Goal: Task Accomplishment & Management: Use online tool/utility

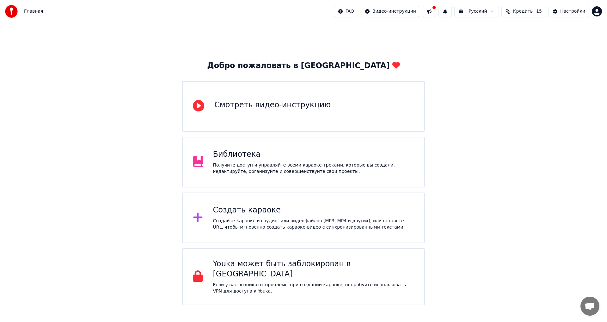
click at [254, 211] on div "Создать караоке" at bounding box center [313, 210] width 201 height 10
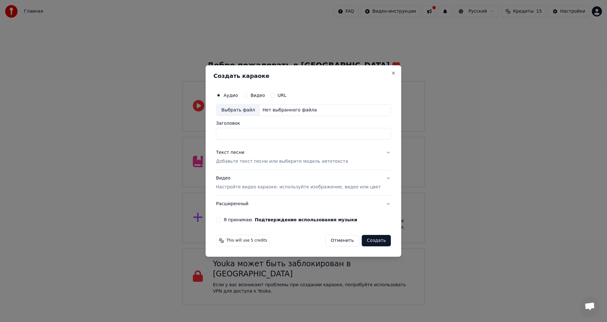
click at [242, 112] on div "Выбрать файл" at bounding box center [238, 109] width 44 height 11
type input "**********"
click at [269, 161] on p "Добавьте текст песни или выберите модель автотекста" at bounding box center [282, 161] width 132 height 6
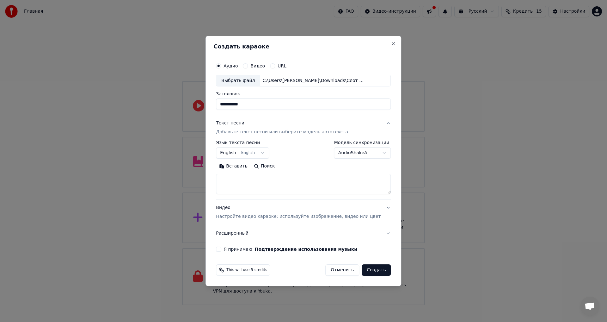
click at [243, 169] on button "Вставить" at bounding box center [233, 166] width 35 height 10
click at [282, 218] on p "Настройте видео караоке: используйте изображение, видео или цвет" at bounding box center [298, 216] width 165 height 6
type textarea "**********"
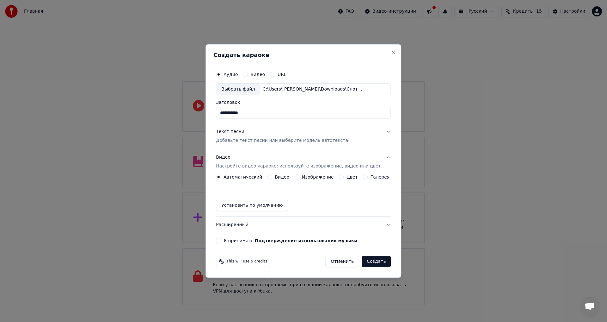
click at [279, 176] on label "Видео" at bounding box center [282, 177] width 15 height 4
click at [272, 176] on button "Видео" at bounding box center [269, 176] width 5 height 5
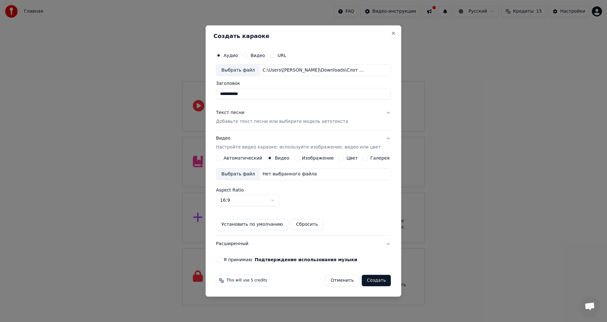
click at [273, 176] on div "Нет выбранного файла" at bounding box center [289, 174] width 59 height 6
click at [232, 261] on label "Я принимаю Подтверждение использования музыки" at bounding box center [291, 259] width 134 height 4
click at [221, 261] on button "Я принимаю Подтверждение использования музыки" at bounding box center [218, 259] width 5 height 5
click at [367, 280] on button "Создать" at bounding box center [376, 279] width 29 height 11
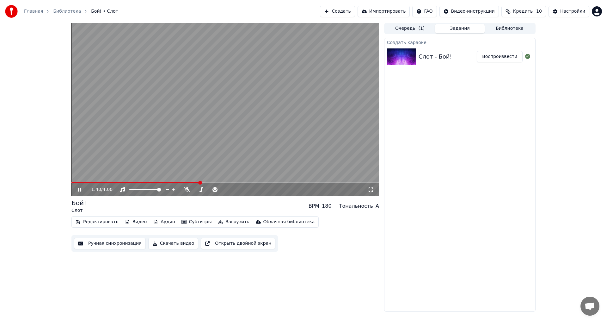
click at [72, 181] on video at bounding box center [225, 109] width 308 height 173
click at [74, 182] on span at bounding box center [135, 182] width 129 height 1
click at [77, 188] on icon at bounding box center [84, 189] width 15 height 5
click at [283, 107] on video at bounding box center [225, 109] width 308 height 173
drag, startPoint x: 75, startPoint y: 181, endPoint x: 69, endPoint y: 181, distance: 6.3
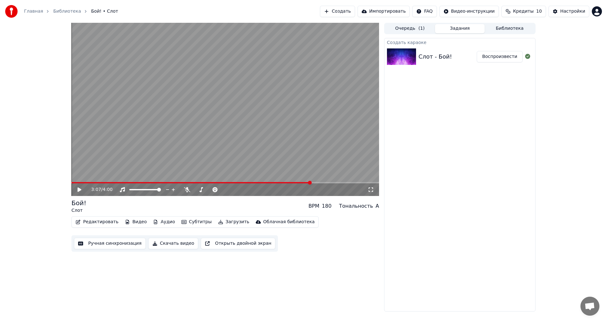
click at [69, 181] on div "3:07 / 4:00 Бой! Слот BPM 180 Тональность A Редактировать Видео Аудио Субтитры …" at bounding box center [303, 167] width 474 height 288
click at [75, 183] on span at bounding box center [73, 182] width 4 height 1
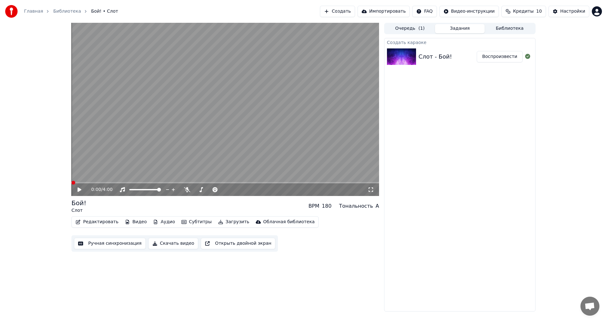
click at [71, 182] on span at bounding box center [71, 182] width 0 height 1
click at [80, 190] on icon at bounding box center [79, 189] width 4 height 4
click at [79, 189] on icon at bounding box center [79, 190] width 3 height 4
click at [224, 221] on button "Загрузить" at bounding box center [234, 221] width 36 height 9
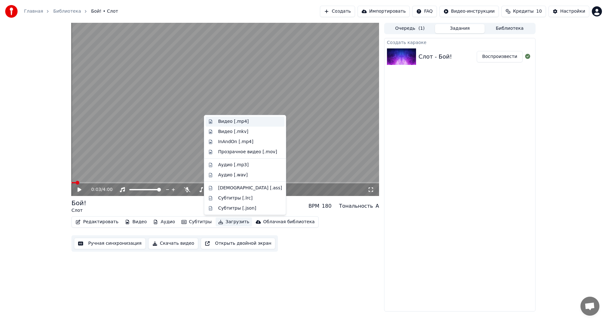
click at [243, 124] on div "Видео [.mp4]" at bounding box center [233, 121] width 31 height 6
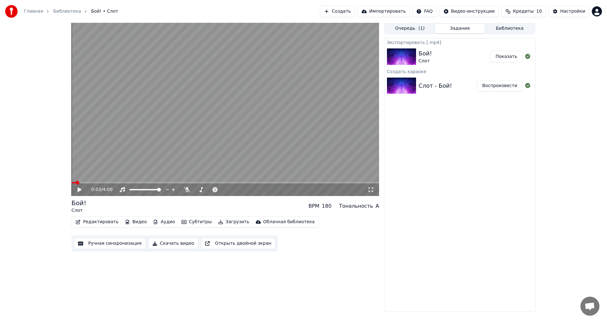
click at [499, 60] on button "Показать" at bounding box center [506, 56] width 33 height 11
click at [63, 13] on link "Библиотека" at bounding box center [67, 11] width 28 height 6
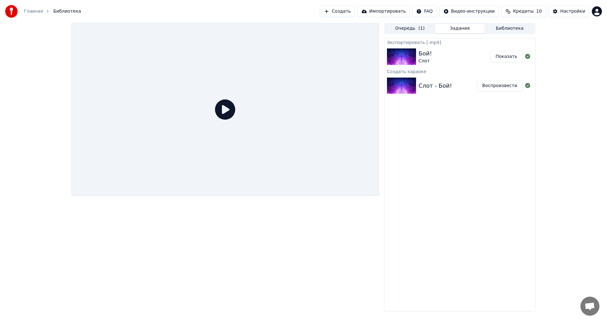
click at [38, 12] on link "Главная" at bounding box center [33, 11] width 19 height 6
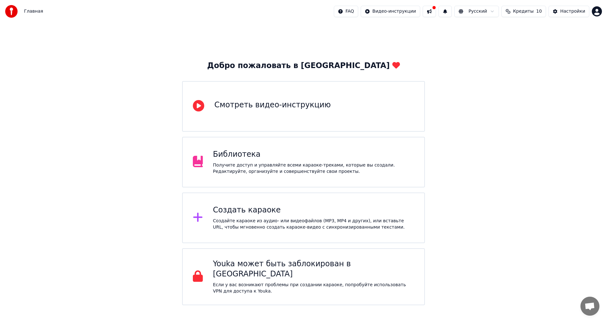
click at [241, 213] on div "Создать караоке" at bounding box center [313, 210] width 201 height 10
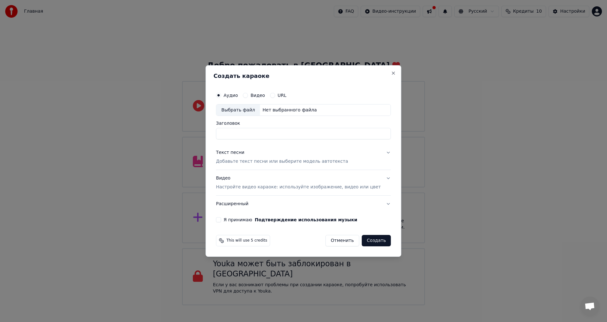
click at [260, 108] on div "Выбрать файл" at bounding box center [238, 109] width 44 height 11
type input "**********"
click at [290, 161] on p "Добавьте текст песни или выберите модель автотекста" at bounding box center [282, 161] width 132 height 6
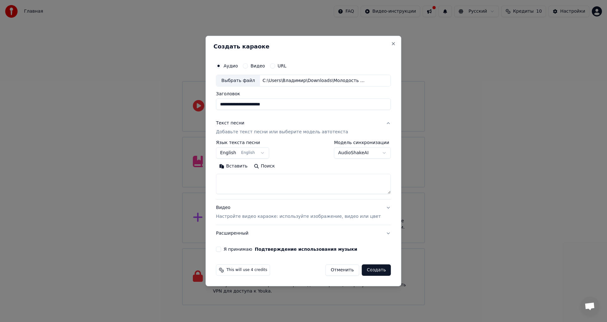
click at [242, 167] on button "Вставить" at bounding box center [233, 166] width 35 height 10
click at [283, 217] on p "Настройте видео караоке: используйте изображение, видео или цвет" at bounding box center [298, 216] width 165 height 6
type textarea "**********"
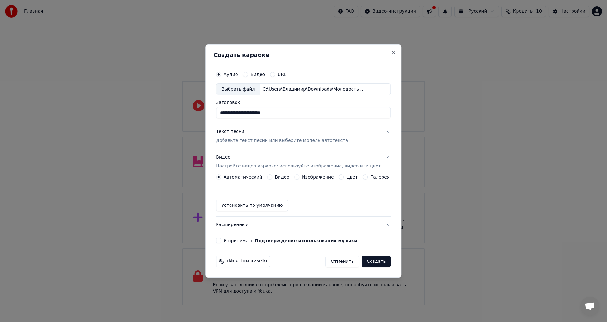
click at [289, 177] on label "Видео" at bounding box center [282, 177] width 15 height 4
click at [272, 177] on button "Видео" at bounding box center [269, 176] width 5 height 5
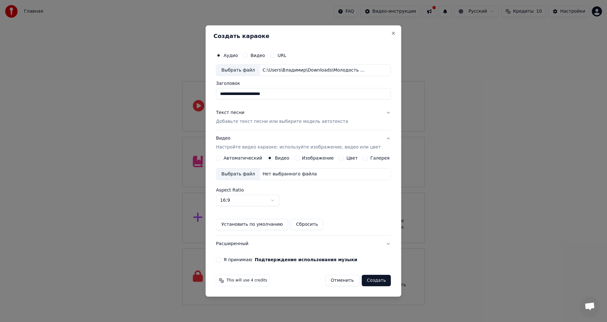
click at [285, 174] on div "Нет выбранного файла" at bounding box center [289, 174] width 59 height 6
click at [264, 124] on p "Добавьте текст песни или выберите модель автотекста" at bounding box center [282, 122] width 132 height 6
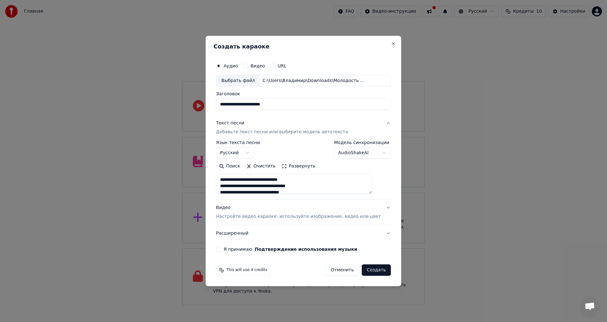
click at [246, 215] on p "Настройте видео караоке: используйте изображение, видео или цвет" at bounding box center [298, 216] width 165 height 6
type textarea "**********"
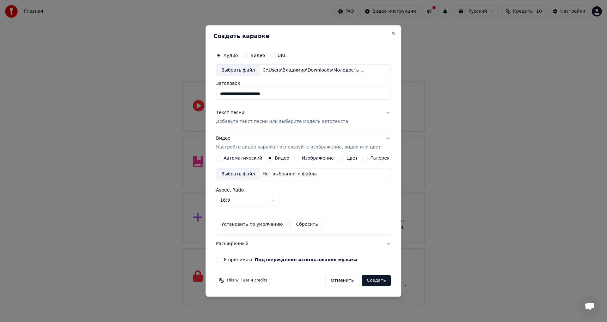
click at [259, 171] on div "Выбрать файл" at bounding box center [238, 173] width 44 height 11
click at [235, 260] on label "Я принимаю Подтверждение использования музыки" at bounding box center [291, 259] width 134 height 4
click at [221, 260] on button "Я принимаю Подтверждение использования музыки" at bounding box center [218, 259] width 5 height 5
click at [367, 279] on button "Создать" at bounding box center [376, 279] width 29 height 11
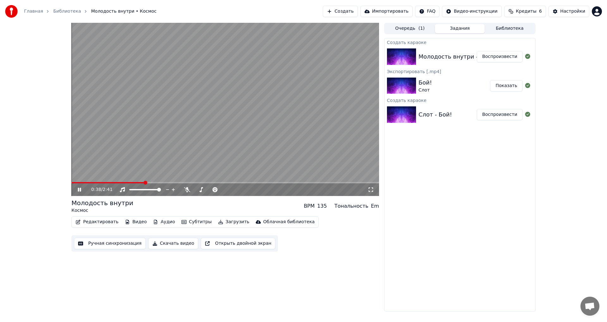
click at [95, 220] on button "Редактировать" at bounding box center [97, 221] width 48 height 9
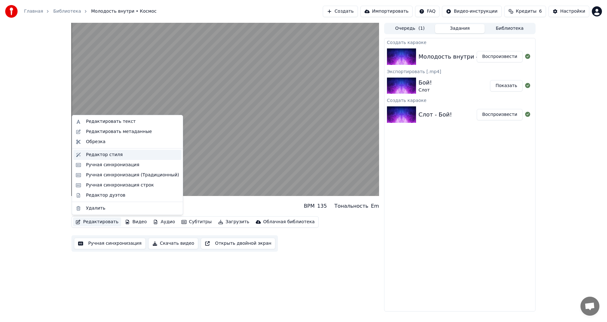
click at [111, 154] on div "Редактор стиля" at bounding box center [104, 154] width 37 height 6
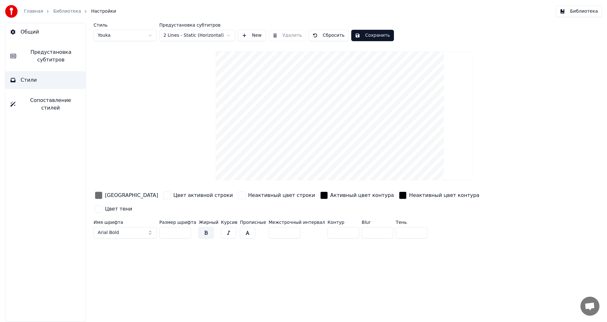
click at [111, 195] on div "[GEOGRAPHIC_DATA]" at bounding box center [131, 195] width 53 height 8
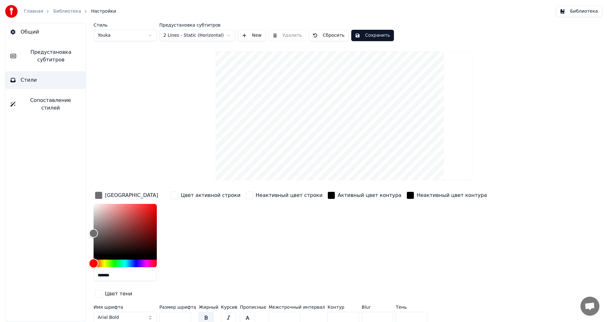
click at [146, 262] on div "Hue" at bounding box center [125, 263] width 63 height 8
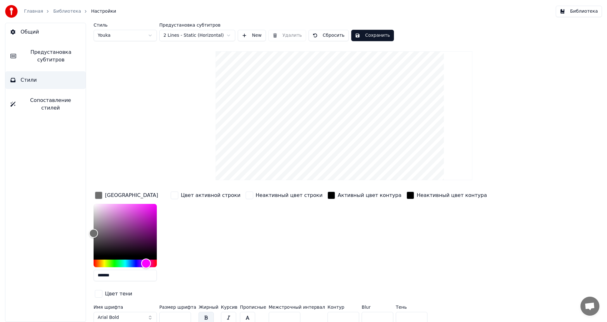
click at [142, 263] on div "Hue" at bounding box center [146, 263] width 10 height 10
click at [144, 264] on div "Hue" at bounding box center [142, 263] width 10 height 10
type input "*******"
click at [127, 206] on div "Color" at bounding box center [125, 230] width 63 height 52
click at [366, 36] on button "Сохранить" at bounding box center [372, 35] width 43 height 11
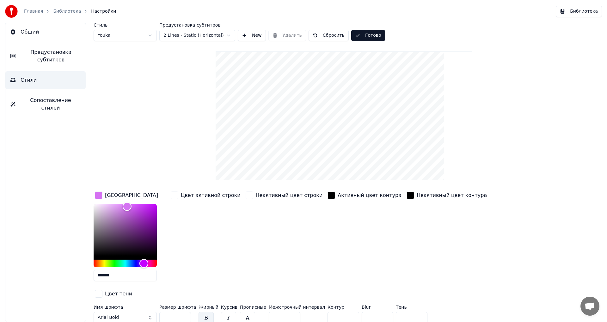
drag, startPoint x: 372, startPoint y: 37, endPoint x: 367, endPoint y: 37, distance: 5.7
click at [372, 37] on button "Готово" at bounding box center [368, 35] width 34 height 11
click at [62, 16] on div "Главная Библиотека Настройки" at bounding box center [60, 11] width 111 height 13
click at [63, 10] on link "Библиотека" at bounding box center [67, 11] width 28 height 6
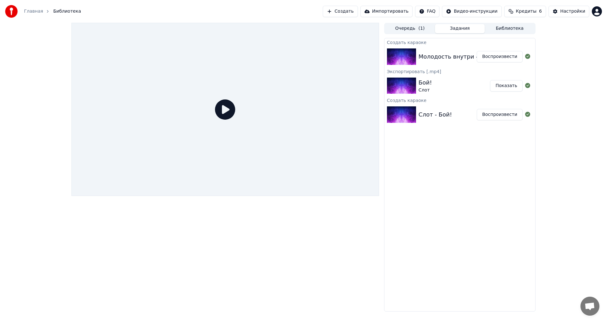
click at [224, 114] on icon at bounding box center [225, 109] width 20 height 20
click at [488, 56] on button "Воспроизвести" at bounding box center [500, 56] width 46 height 11
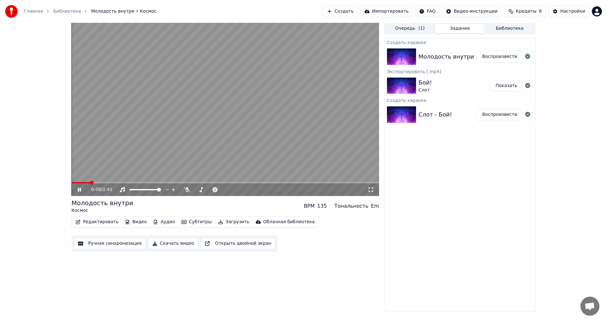
click at [189, 94] on video at bounding box center [225, 109] width 308 height 173
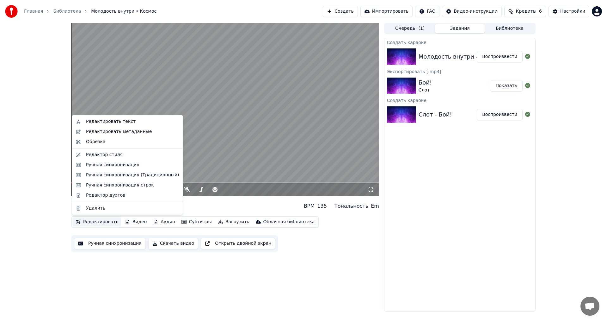
click at [102, 220] on button "Редактировать" at bounding box center [97, 221] width 48 height 9
click at [103, 151] on div "Редактор стиля" at bounding box center [104, 154] width 37 height 6
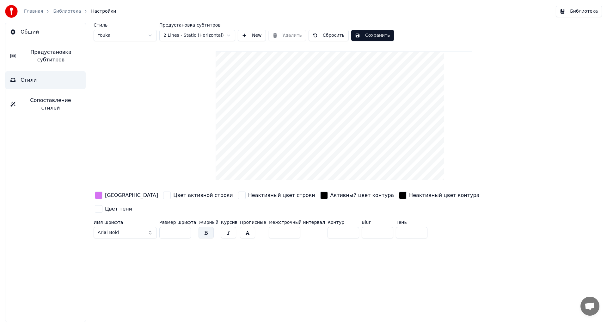
click at [117, 195] on div "[GEOGRAPHIC_DATA]" at bounding box center [131, 195] width 53 height 8
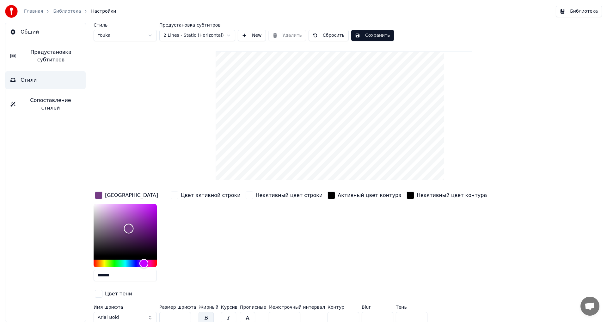
click at [128, 229] on div "Color" at bounding box center [125, 230] width 63 height 52
click at [129, 234] on div "Color" at bounding box center [125, 230] width 63 height 52
click at [141, 263] on div "Hue" at bounding box center [141, 263] width 10 height 10
click at [132, 204] on div "Color" at bounding box center [125, 230] width 63 height 52
click at [133, 213] on div "Color" at bounding box center [125, 230] width 63 height 52
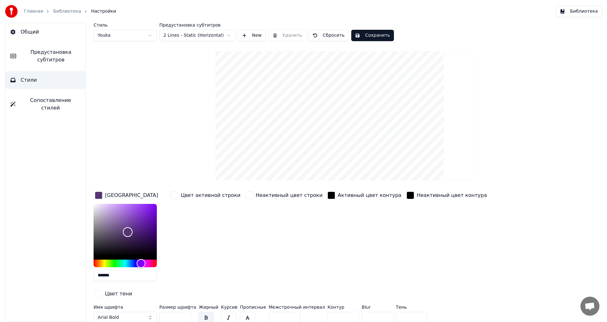
click at [128, 232] on div "Color" at bounding box center [125, 230] width 63 height 52
type input "*******"
click at [131, 230] on div "Color" at bounding box center [128, 233] width 10 height 10
click at [357, 35] on button "Сохранить" at bounding box center [372, 35] width 43 height 11
click at [360, 35] on button "Сохранить" at bounding box center [372, 35] width 43 height 11
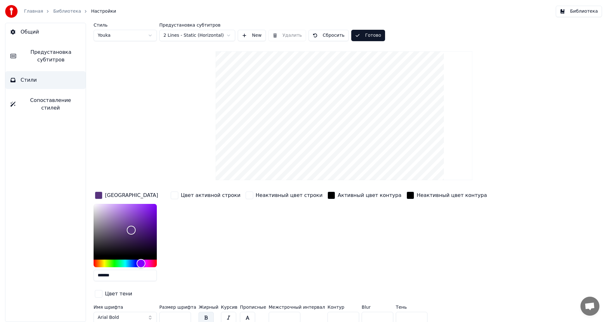
click at [71, 9] on link "Библиотека" at bounding box center [67, 11] width 28 height 6
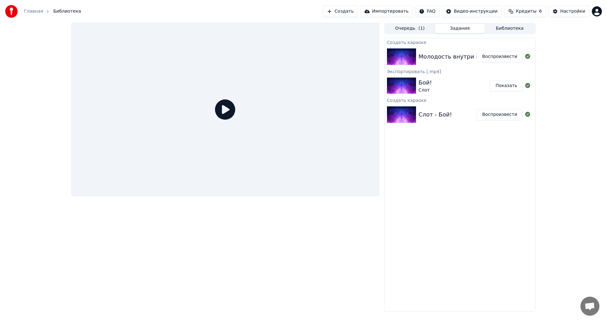
drag, startPoint x: 496, startPoint y: 56, endPoint x: 392, endPoint y: 59, distance: 103.7
click at [496, 56] on button "Воспроизвести" at bounding box center [500, 56] width 46 height 11
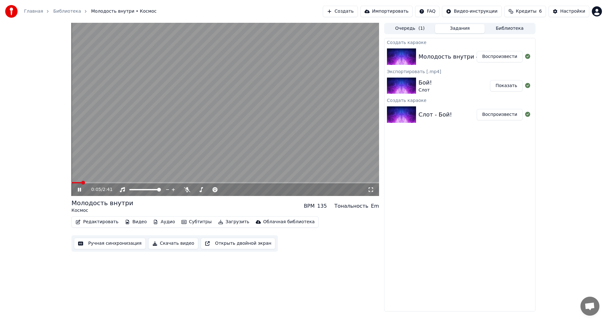
click at [184, 127] on video at bounding box center [225, 109] width 308 height 173
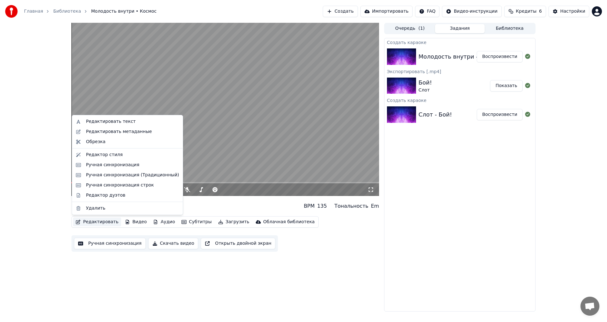
click at [103, 219] on button "Редактировать" at bounding box center [97, 221] width 48 height 9
click at [106, 154] on div "Редактор стиля" at bounding box center [104, 154] width 37 height 6
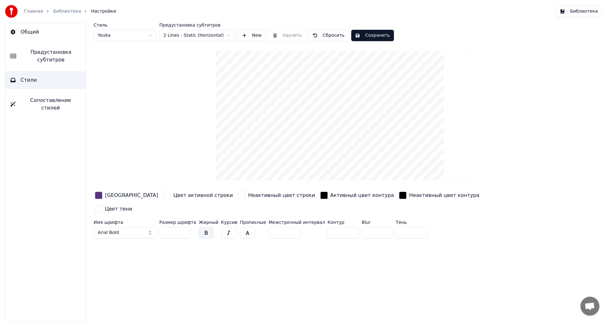
click at [114, 197] on div "[GEOGRAPHIC_DATA]" at bounding box center [131, 195] width 53 height 8
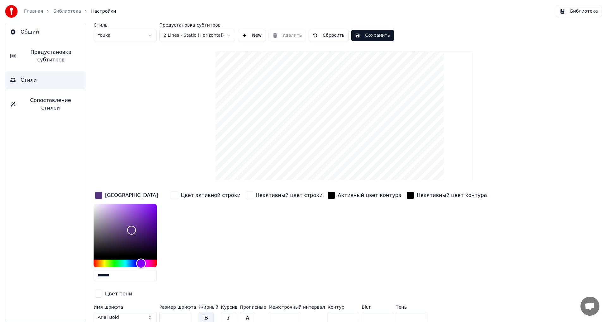
click at [98, 262] on div "Hue" at bounding box center [125, 263] width 63 height 8
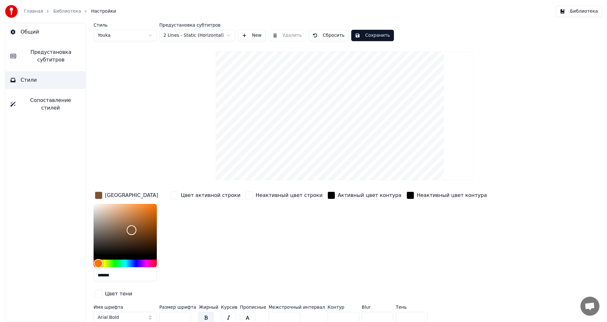
type input "*******"
click at [132, 206] on div "Color" at bounding box center [125, 230] width 63 height 52
click at [361, 38] on button "Сохранить" at bounding box center [372, 35] width 43 height 11
click at [361, 34] on button "Готово" at bounding box center [368, 35] width 34 height 11
click at [54, 11] on link "Библиотека" at bounding box center [67, 11] width 28 height 6
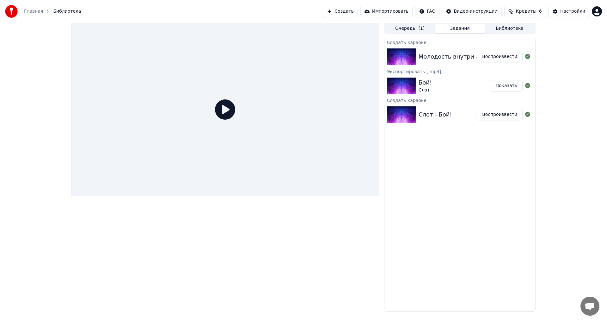
click at [499, 57] on button "Воспроизвести" at bounding box center [500, 56] width 46 height 11
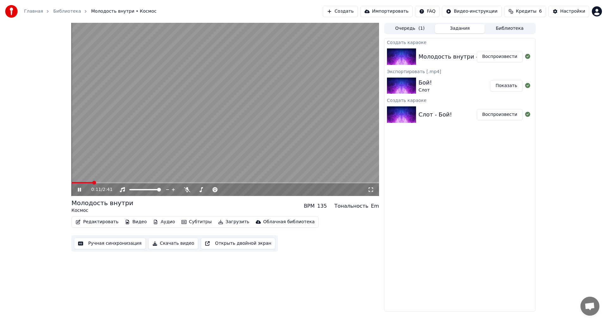
click at [294, 181] on video at bounding box center [225, 109] width 308 height 173
click at [293, 182] on video at bounding box center [225, 109] width 308 height 173
click at [284, 181] on video at bounding box center [225, 109] width 308 height 173
click at [282, 182] on span at bounding box center [225, 182] width 308 height 1
click at [222, 136] on video at bounding box center [225, 109] width 308 height 173
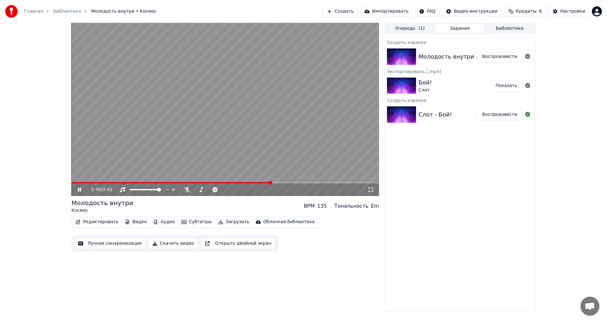
click at [271, 182] on span at bounding box center [171, 182] width 200 height 1
click at [195, 183] on span at bounding box center [133, 182] width 124 height 1
click at [177, 112] on video at bounding box center [225, 109] width 308 height 173
click at [225, 223] on button "Загрузить" at bounding box center [234, 221] width 36 height 9
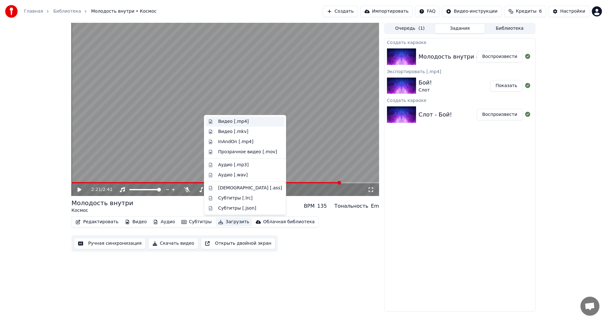
click at [236, 123] on div "Видео [.mp4]" at bounding box center [233, 121] width 31 height 6
